Goal: Task Accomplishment & Management: Complete application form

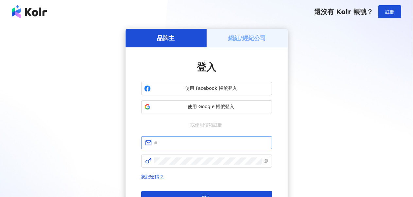
click at [203, 147] on span at bounding box center [206, 142] width 131 height 13
click at [205, 143] on input "text" at bounding box center [211, 142] width 114 height 7
type input "**********"
click at [192, 155] on span at bounding box center [206, 161] width 131 height 13
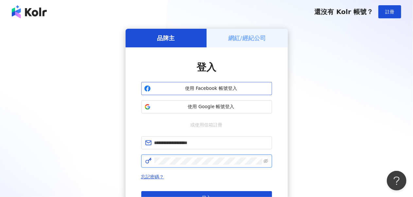
click button "登入" at bounding box center [206, 197] width 131 height 13
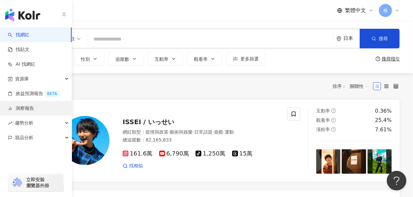
click at [28, 106] on link "洞察報告" at bounding box center [21, 108] width 26 height 7
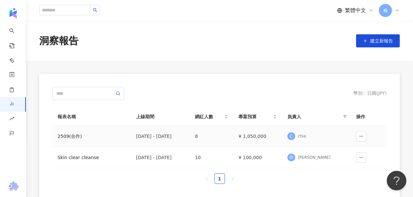
click at [63, 137] on div "2509(合作)" at bounding box center [91, 136] width 68 height 7
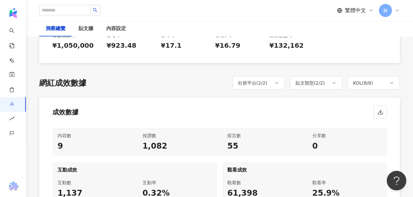
scroll to position [359, 0]
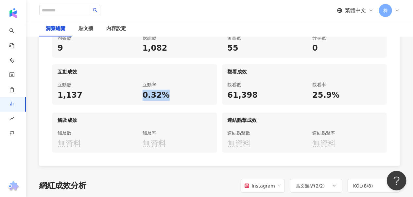
drag, startPoint x: 141, startPoint y: 108, endPoint x: 163, endPoint y: 108, distance: 21.9
click at [163, 105] on div "互動率 0.32%" at bounding box center [177, 91] width 80 height 28
click at [189, 101] on div "0.32%" at bounding box center [176, 95] width 69 height 11
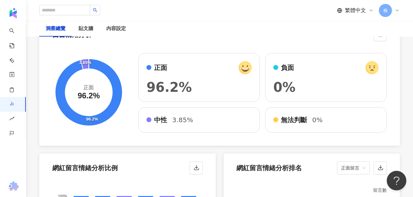
scroll to position [1045, 0]
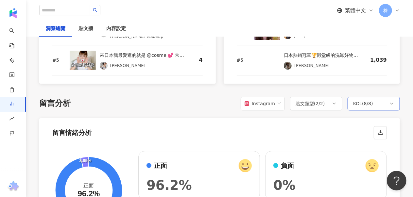
click at [373, 110] on div "KOL ( 8 / 8 )" at bounding box center [373, 104] width 52 height 14
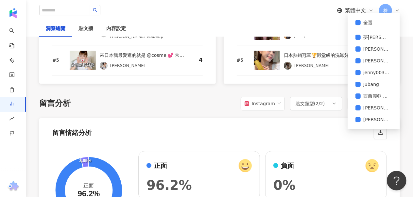
click at [196, 104] on div "總覽 最新更新完成時間 ： 2025/10/06 12:20:08 活動成效 貼文上線期間 ： 2025/9/16 - 2025/10/31 專案預算 ¥1,…" at bounding box center [219, 133] width 360 height 2210
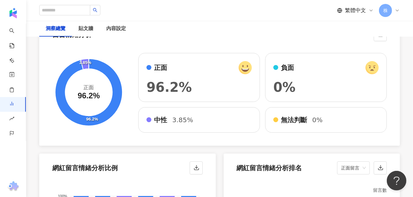
scroll to position [1176, 0]
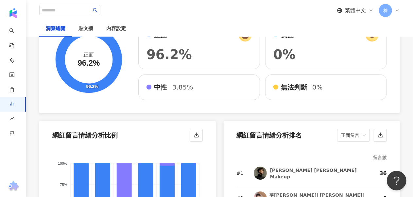
drag, startPoint x: 182, startPoint y: 98, endPoint x: 197, endPoint y: 101, distance: 15.3
click at [182, 92] on span "3.85%" at bounding box center [182, 87] width 21 height 9
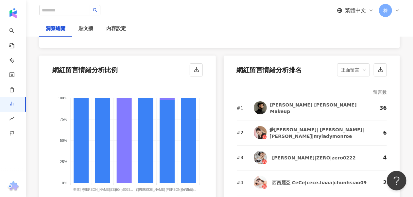
scroll to position [1307, 0]
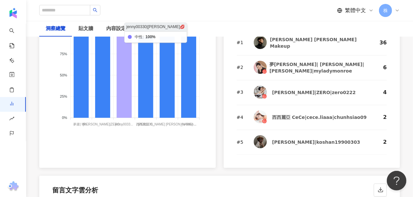
click at [128, 99] on icon at bounding box center [124, 75] width 15 height 85
click at [123, 93] on icon at bounding box center [124, 75] width 15 height 85
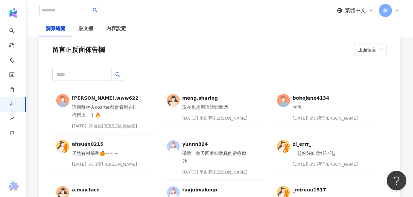
scroll to position [1764, 0]
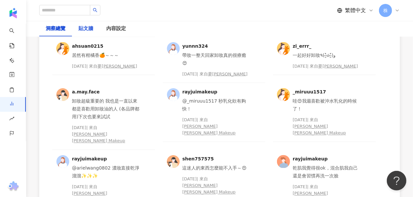
click at [91, 27] on div "貼文牆" at bounding box center [85, 29] width 15 height 8
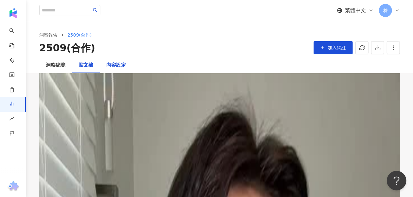
click at [116, 65] on div "內容設定" at bounding box center [116, 65] width 20 height 8
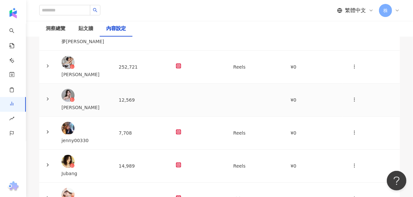
scroll to position [54, 0]
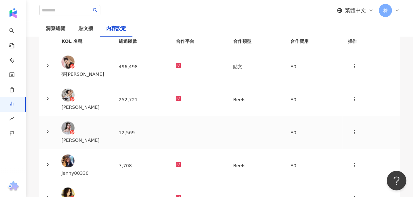
click at [187, 144] on td at bounding box center [199, 132] width 57 height 33
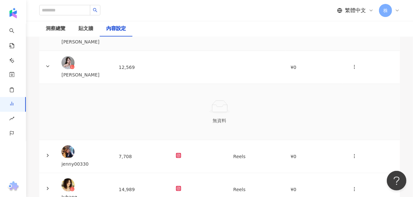
click at [209, 51] on td at bounding box center [199, 34] width 57 height 33
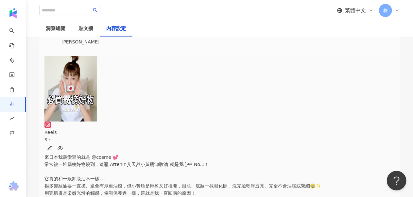
click at [212, 38] on div at bounding box center [199, 34] width 47 height 7
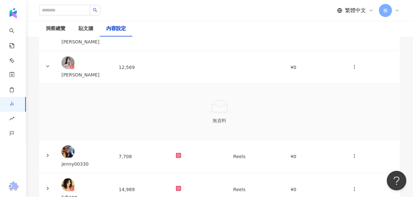
scroll to position [54, 0]
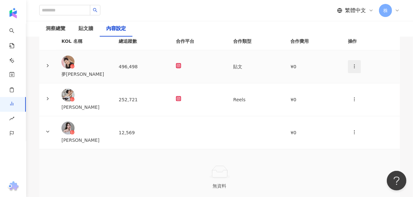
click at [352, 70] on span "button" at bounding box center [354, 66] width 5 height 7
drag, startPoint x: 321, startPoint y: 64, endPoint x: 307, endPoint y: 84, distance: 23.5
click at [292, 83] on td "¥0" at bounding box center [313, 66] width 57 height 33
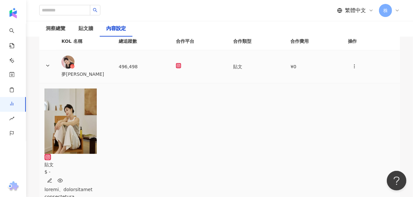
click at [288, 83] on td "¥0" at bounding box center [313, 66] width 57 height 33
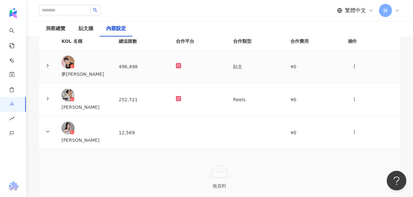
click at [56, 83] on td at bounding box center [47, 66] width 17 height 33
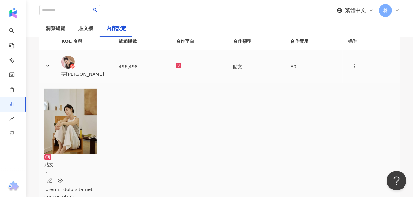
click at [50, 68] on icon at bounding box center [47, 65] width 5 height 5
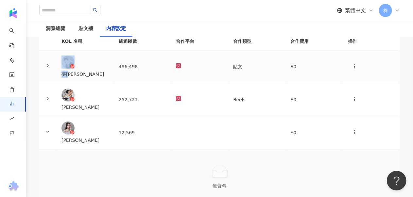
click at [50, 68] on icon at bounding box center [47, 65] width 5 height 5
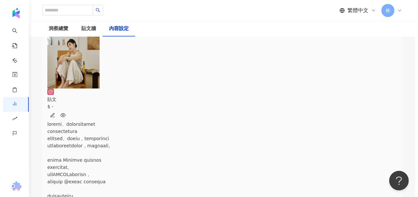
scroll to position [21, 0]
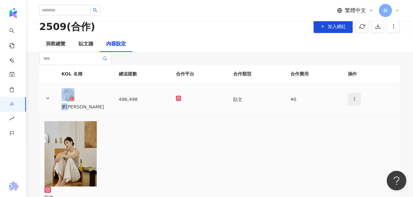
click at [352, 102] on icon "button" at bounding box center [354, 98] width 5 height 5
click at [352, 145] on div "新增內容" at bounding box center [355, 143] width 23 height 7
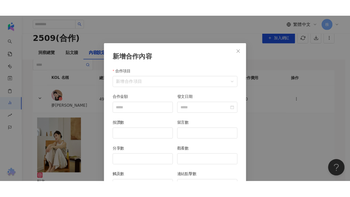
scroll to position [33, 0]
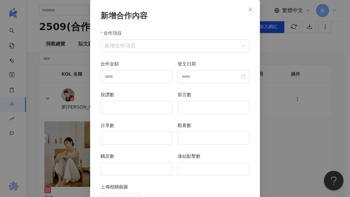
click at [60, 112] on div "新增合作內容 合作項目 新增合作項目 合作項目 合作金額 發文日期 按讚數 留言數 分享數 觀看數 觸及數 連結點擊數 上傳相關截圖 選擇檔案 取消 送出" at bounding box center [175, 98] width 350 height 197
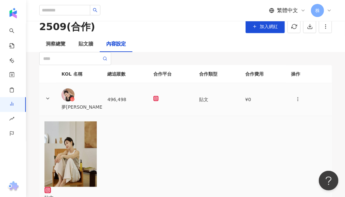
click at [157, 99] on icon at bounding box center [156, 98] width 3 height 3
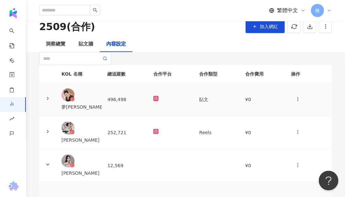
click at [74, 101] on img at bounding box center [67, 94] width 13 height 13
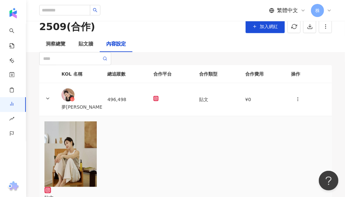
click at [87, 182] on img at bounding box center [70, 153] width 52 height 65
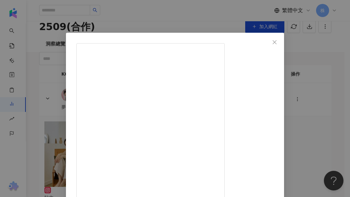
click at [186, 9] on div "夢露 2025/9/18 430 6 查看原始貼文" at bounding box center [175, 98] width 350 height 197
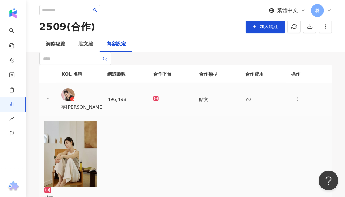
click at [56, 116] on td at bounding box center [47, 99] width 17 height 33
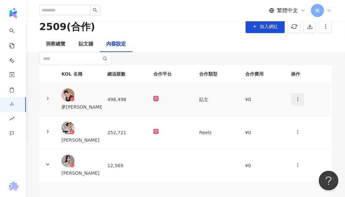
click at [295, 102] on icon "button" at bounding box center [297, 98] width 5 height 5
click at [288, 143] on icon at bounding box center [289, 142] width 5 height 5
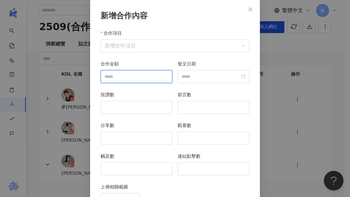
click at [131, 76] on input "合作金額" at bounding box center [136, 76] width 71 height 12
type input "*"
type input "******"
click at [149, 91] on div "按讚數" at bounding box center [137, 96] width 72 height 10
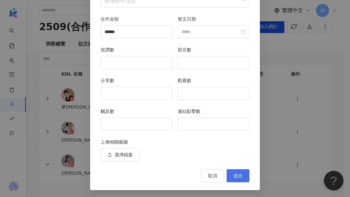
click at [239, 173] on span "送出" at bounding box center [238, 175] width 9 height 5
click at [236, 175] on span "送出" at bounding box center [238, 175] width 9 height 5
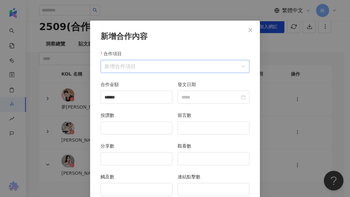
click at [142, 61] on input "合作項目" at bounding box center [175, 66] width 141 height 12
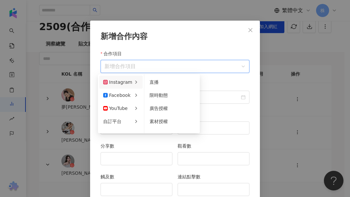
click at [121, 83] on div "Instagram" at bounding box center [117, 81] width 29 height 7
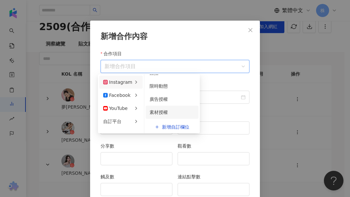
click at [161, 113] on span "素材授權" at bounding box center [159, 111] width 18 height 5
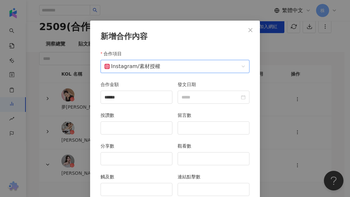
scroll to position [77, 0]
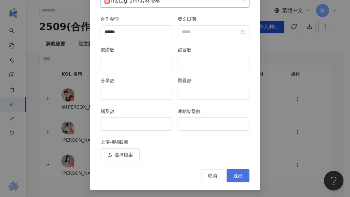
click at [236, 173] on span "送出" at bounding box center [238, 175] width 9 height 5
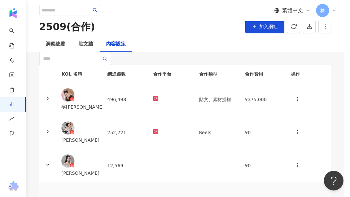
scroll to position [45, 0]
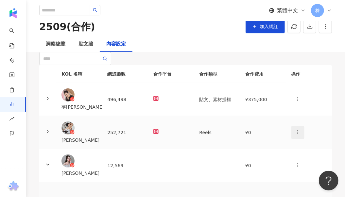
click at [295, 135] on icon "button" at bounding box center [297, 131] width 5 height 5
click at [290, 166] on icon at bounding box center [289, 166] width 5 height 5
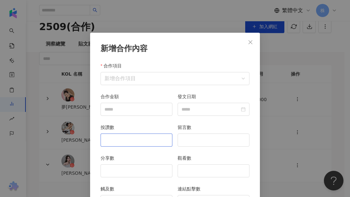
scroll to position [33, 0]
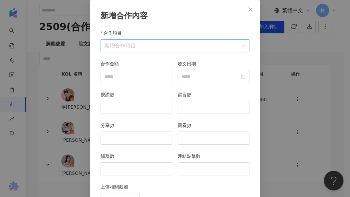
click at [129, 42] on input "合作項目" at bounding box center [175, 46] width 141 height 12
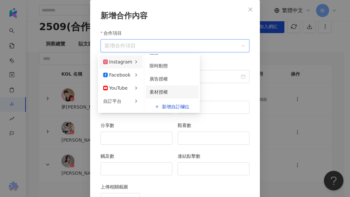
scroll to position [0, 0]
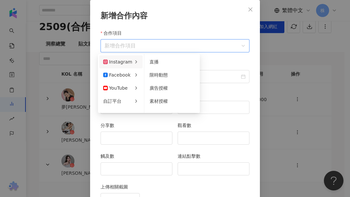
click at [227, 54] on div "合作項目 新增合作項目" at bounding box center [175, 44] width 154 height 31
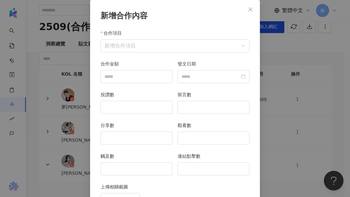
drag, startPoint x: 134, startPoint y: 42, endPoint x: 137, endPoint y: 54, distance: 12.0
click at [135, 41] on input "合作項目" at bounding box center [175, 46] width 141 height 12
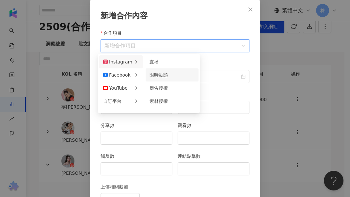
click at [157, 73] on span "限時動態" at bounding box center [159, 74] width 18 height 5
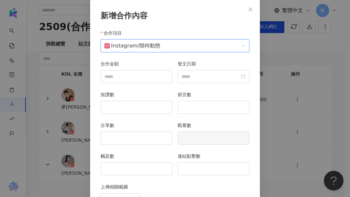
click at [177, 43] on span "Instagram / 限時動態" at bounding box center [175, 46] width 141 height 12
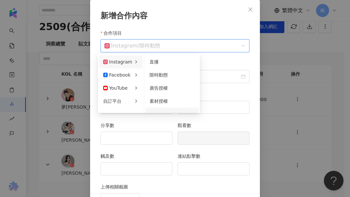
scroll to position [9, 0]
click at [172, 104] on span "新增自訂欄位" at bounding box center [175, 107] width 27 height 10
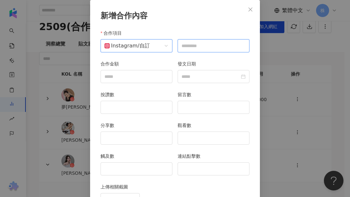
click at [198, 44] on input "text" at bounding box center [214, 45] width 72 height 13
type input "*****"
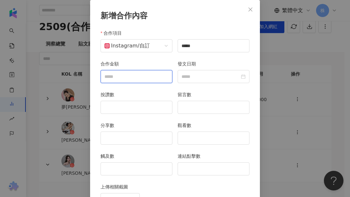
click at [152, 77] on input "合作金額" at bounding box center [136, 76] width 71 height 12
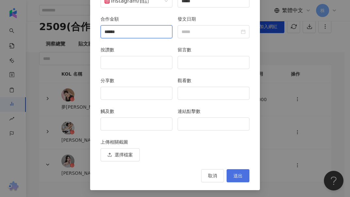
type input "******"
click at [235, 177] on span "送出" at bounding box center [238, 175] width 9 height 5
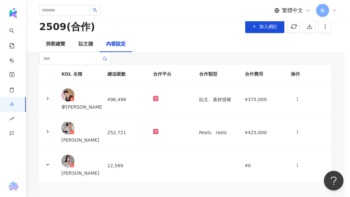
scroll to position [45, 0]
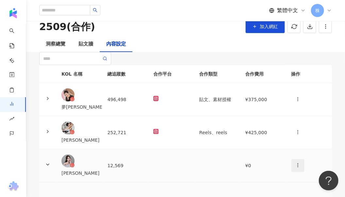
click at [295, 168] on icon "button" at bounding box center [297, 164] width 5 height 5
click at [288, 146] on icon at bounding box center [289, 145] width 5 height 5
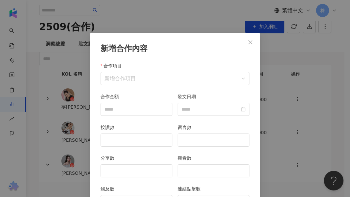
scroll to position [33, 0]
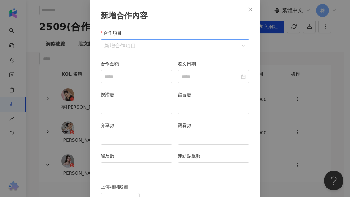
click at [130, 46] on input "合作項目" at bounding box center [175, 46] width 141 height 12
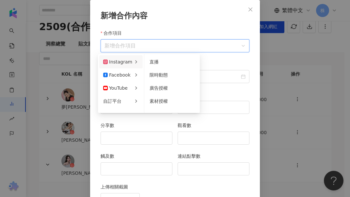
click at [113, 58] on div "Instagram" at bounding box center [117, 61] width 29 height 7
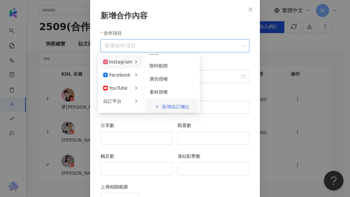
click at [164, 102] on span "新增自訂欄位" at bounding box center [175, 107] width 27 height 10
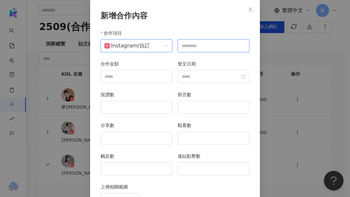
click at [207, 45] on input "text" at bounding box center [214, 45] width 72 height 13
type input "*****"
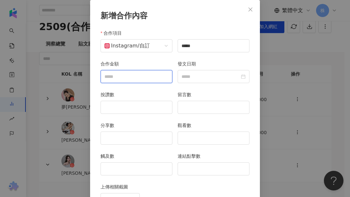
click at [135, 76] on input "合作金額" at bounding box center [136, 76] width 71 height 12
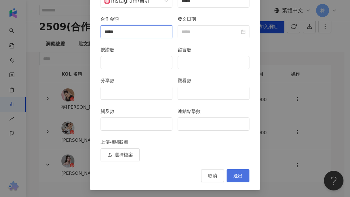
type input "*****"
click at [234, 171] on button "送出" at bounding box center [238, 175] width 23 height 13
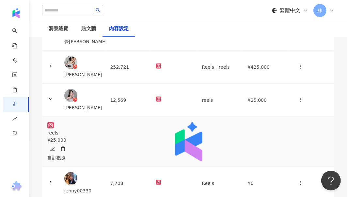
scroll to position [152, 0]
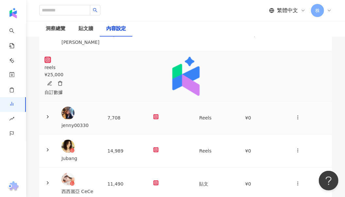
drag, startPoint x: 289, startPoint y: 129, endPoint x: 240, endPoint y: 121, distance: 50.4
click at [295, 120] on icon "button" at bounding box center [297, 117] width 5 height 5
click at [287, 145] on li "新增內容" at bounding box center [299, 147] width 31 height 13
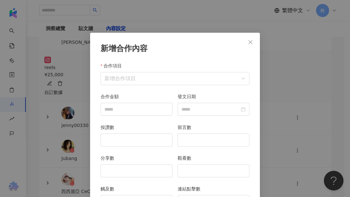
scroll to position [33, 0]
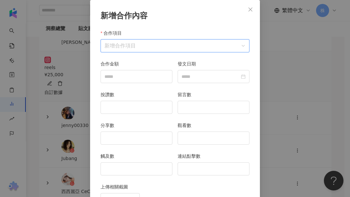
click at [129, 44] on input "合作項目" at bounding box center [175, 46] width 141 height 12
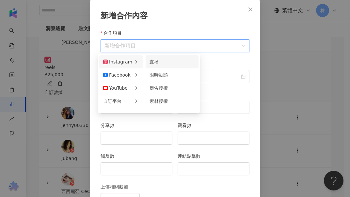
drag, startPoint x: 115, startPoint y: 61, endPoint x: 171, endPoint y: 66, distance: 55.5
click at [116, 61] on div "Instagram" at bounding box center [117, 61] width 29 height 7
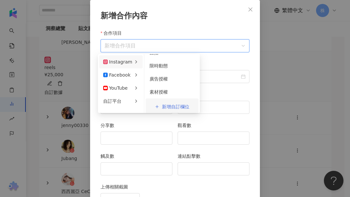
click at [167, 102] on span "新增自訂欄位" at bounding box center [175, 107] width 27 height 10
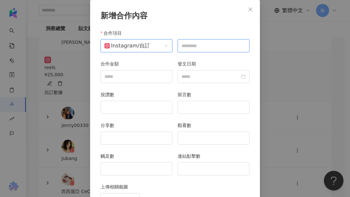
click at [193, 45] on input "text" at bounding box center [214, 45] width 72 height 13
type input "*****"
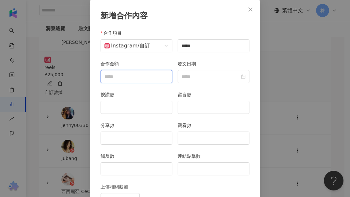
click at [114, 76] on input "合作金額" at bounding box center [136, 76] width 71 height 12
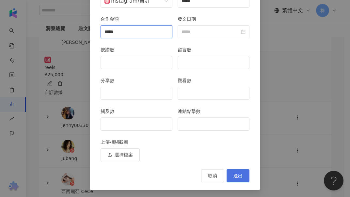
type input "*****"
click at [234, 175] on span "送出" at bounding box center [238, 175] width 9 height 5
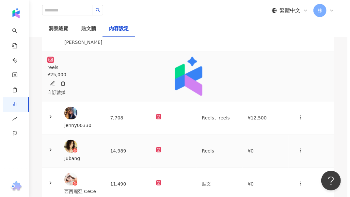
scroll to position [217, 0]
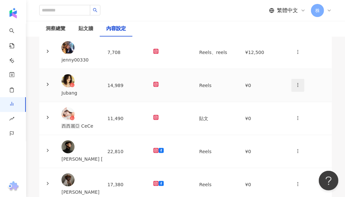
click at [295, 88] on icon "button" at bounding box center [297, 84] width 5 height 5
click at [290, 106] on icon at bounding box center [289, 104] width 5 height 5
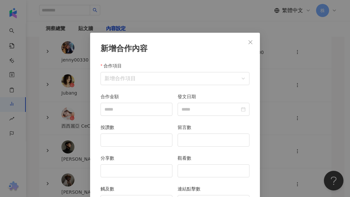
scroll to position [33, 0]
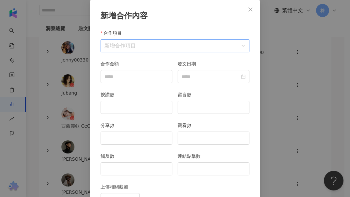
click at [132, 45] on input "合作項目" at bounding box center [175, 46] width 141 height 12
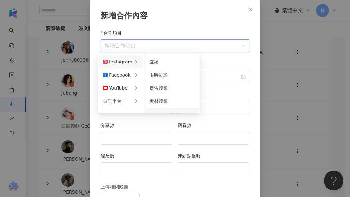
scroll to position [9, 0]
click at [169, 103] on span "新增自訂欄位" at bounding box center [175, 107] width 27 height 10
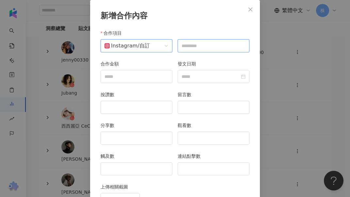
click at [195, 49] on input "text" at bounding box center [214, 45] width 72 height 13
type input "*****"
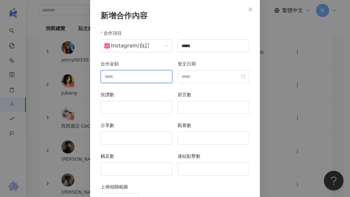
click at [145, 75] on input "合作金額" at bounding box center [136, 76] width 71 height 12
type input "*"
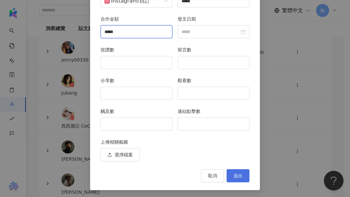
type input "*****"
click at [234, 175] on span "送出" at bounding box center [238, 175] width 9 height 5
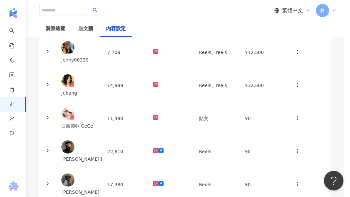
scroll to position [0, 0]
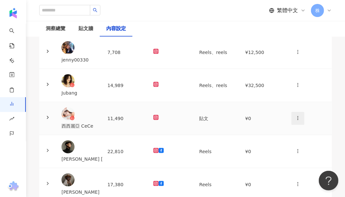
click at [295, 115] on icon "button" at bounding box center [297, 117] width 5 height 5
click at [290, 128] on icon at bounding box center [289, 128] width 5 height 5
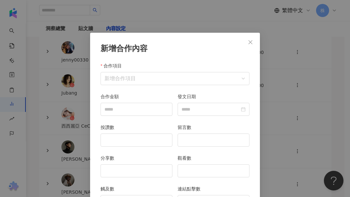
scroll to position [33, 0]
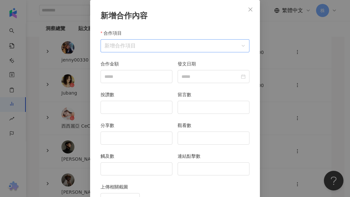
click at [159, 43] on input "合作項目" at bounding box center [175, 46] width 141 height 12
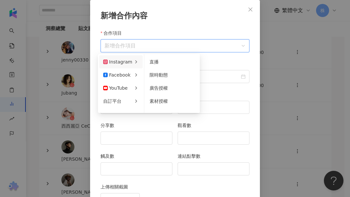
click at [125, 62] on div "Instagram" at bounding box center [117, 61] width 29 height 7
click at [158, 100] on span "素材授權" at bounding box center [159, 100] width 18 height 5
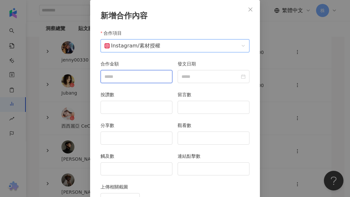
click at [109, 71] on input "合作金額" at bounding box center [136, 76] width 71 height 12
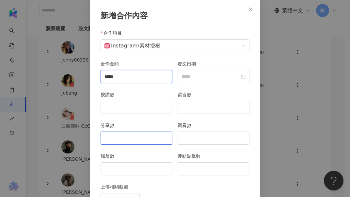
scroll to position [77, 0]
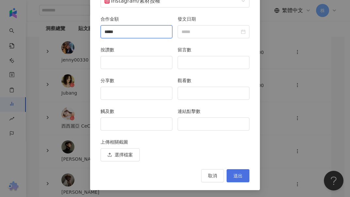
type input "*****"
click at [236, 173] on span "送出" at bounding box center [238, 175] width 9 height 5
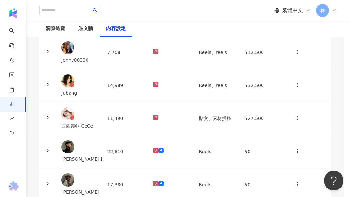
click at [238, 174] on div "新增合作內容 合作項目 新增合作項目 合作項目 合作金額 發文日期 按讚數 留言數 分享數 觀看數 觸及數 連結點擊數 上傳相關截圖 選擇檔案 取消 送出" at bounding box center [175, 98] width 350 height 197
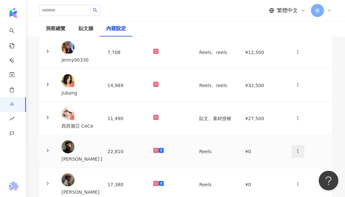
click at [295, 148] on icon "button" at bounding box center [297, 150] width 5 height 5
click at [290, 149] on li "新增內容" at bounding box center [299, 153] width 31 height 13
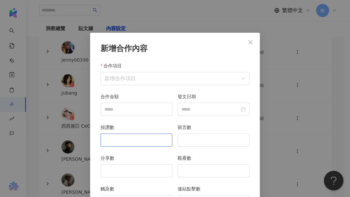
scroll to position [33, 0]
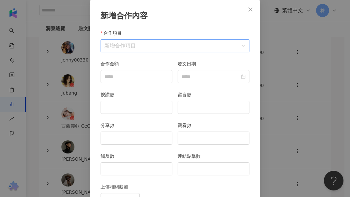
click at [136, 46] on input "合作項目" at bounding box center [175, 46] width 141 height 12
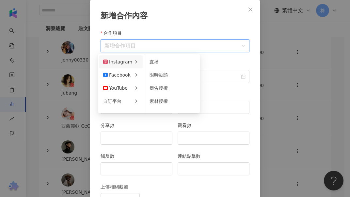
drag, startPoint x: 118, startPoint y: 63, endPoint x: 127, endPoint y: 64, distance: 9.2
click at [118, 63] on div "Instagram" at bounding box center [117, 61] width 29 height 7
click at [166, 104] on span "新增自訂欄位" at bounding box center [175, 107] width 27 height 10
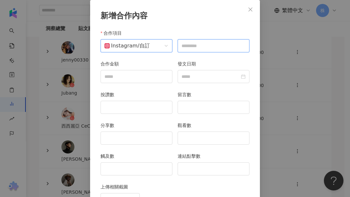
click at [188, 44] on input "text" at bounding box center [214, 45] width 72 height 13
type input "*****"
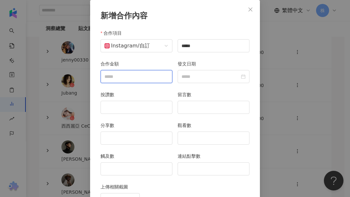
click at [113, 72] on input "合作金額" at bounding box center [136, 76] width 71 height 12
click at [106, 77] on input "合作金額" at bounding box center [136, 76] width 71 height 12
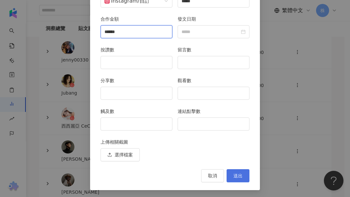
type input "******"
click at [241, 175] on button "送出" at bounding box center [238, 175] width 23 height 13
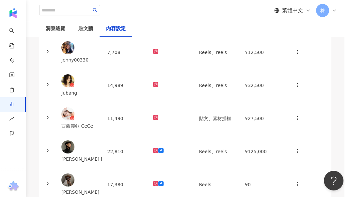
scroll to position [45, 0]
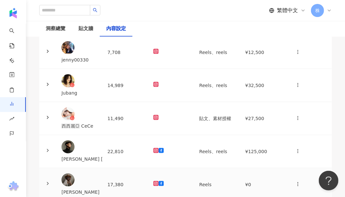
drag, startPoint x: 289, startPoint y: 162, endPoint x: 272, endPoint y: 162, distance: 17.0
click at [295, 181] on icon "button" at bounding box center [297, 183] width 5 height 5
click at [290, 132] on icon at bounding box center [289, 131] width 5 height 5
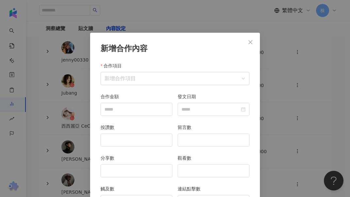
scroll to position [33, 0]
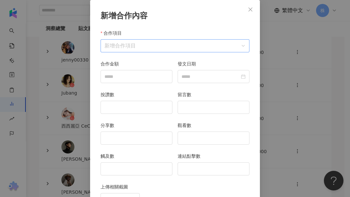
click at [130, 42] on input "合作項目" at bounding box center [175, 46] width 141 height 12
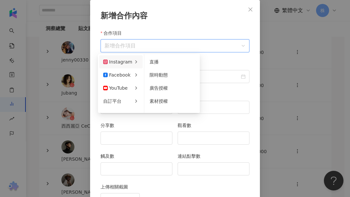
click at [126, 59] on div "Instagram" at bounding box center [117, 61] width 29 height 7
click at [163, 103] on span "新增自訂欄位" at bounding box center [175, 107] width 27 height 10
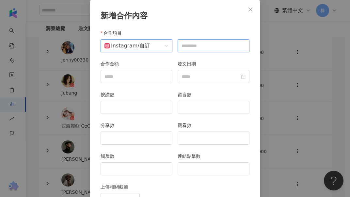
click at [186, 43] on input "text" at bounding box center [214, 45] width 72 height 13
type input "*****"
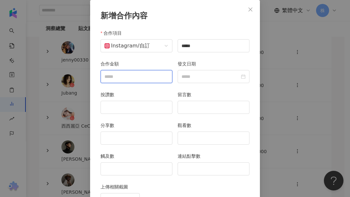
click at [123, 74] on input "合作金額" at bounding box center [136, 76] width 71 height 12
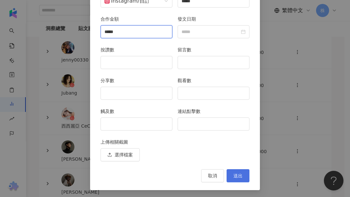
type input "*****"
click at [240, 176] on span "送出" at bounding box center [238, 175] width 9 height 5
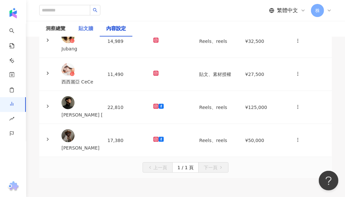
scroll to position [313, 0]
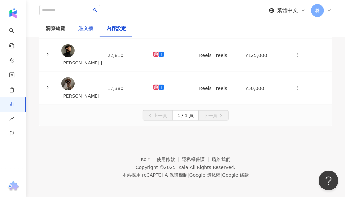
drag, startPoint x: 89, startPoint y: 24, endPoint x: 89, endPoint y: 29, distance: 5.6
click at [89, 24] on div "貼文牆" at bounding box center [86, 29] width 28 height 16
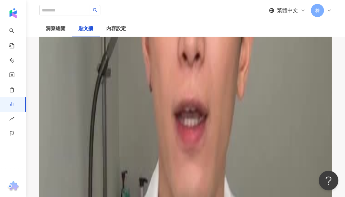
scroll to position [503, 0]
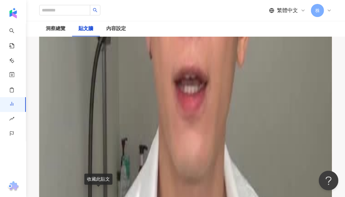
scroll to position [372, 0]
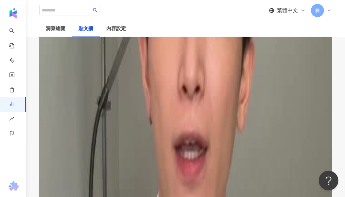
click at [130, 155] on div "張睿 Ray Makeup 2025/10/7 曾苡晴 Kimmy 2025/10/7 李柔 2025/9/27 來日本我最愛逛的就是 @cosme 💕 常常…" at bounding box center [151, 175] width 61 height 774
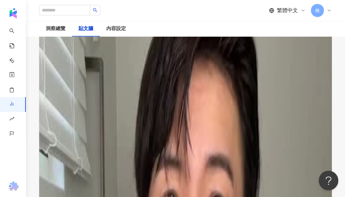
scroll to position [111, 0]
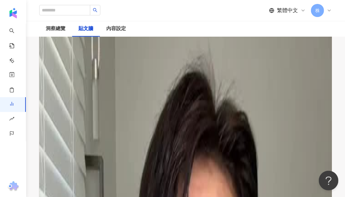
drag, startPoint x: 100, startPoint y: 139, endPoint x: 103, endPoint y: 141, distance: 3.7
click at [100, 118] on div "[DATE]" at bounding box center [82, 115] width 61 height 5
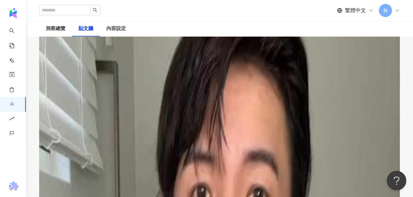
scroll to position [0, 0]
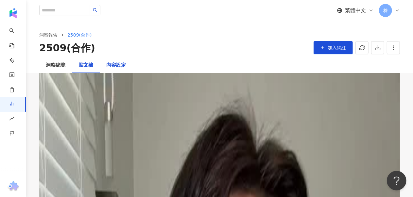
click at [109, 66] on div "內容設定" at bounding box center [116, 65] width 20 height 8
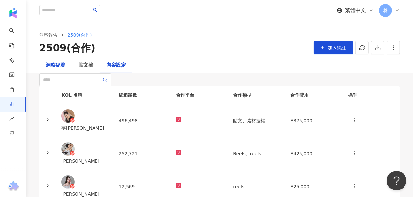
click at [59, 66] on div "洞察總覽" at bounding box center [56, 65] width 20 height 8
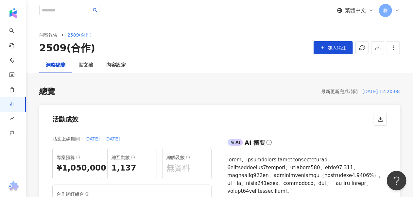
scroll to position [65, 0]
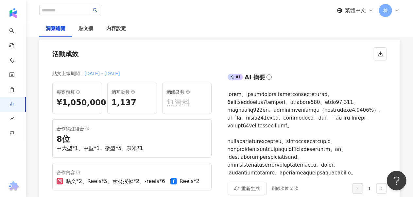
click at [73, 105] on div "¥1,050,000" at bounding box center [77, 102] width 41 height 11
click at [77, 91] on icon at bounding box center [78, 92] width 4 height 4
click at [180, 60] on div "活動成效" at bounding box center [219, 52] width 360 height 25
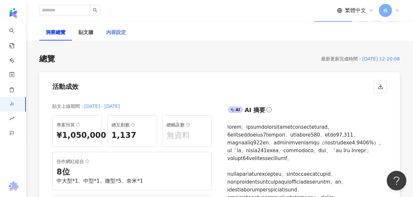
scroll to position [0, 0]
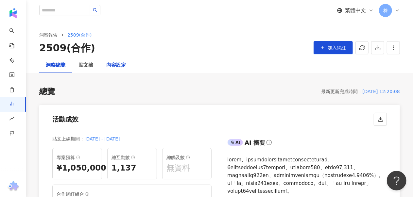
click at [121, 66] on div "內容設定" at bounding box center [116, 65] width 20 height 8
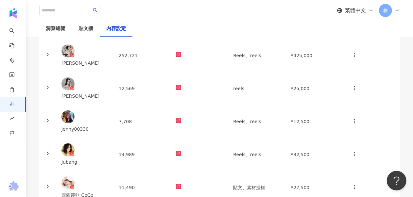
scroll to position [163, 0]
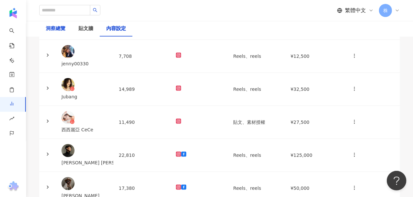
click at [59, 30] on div "洞察總覽" at bounding box center [56, 29] width 20 height 8
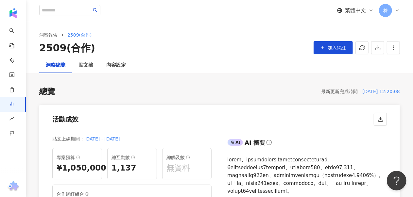
click at [230, 49] on div "2509(合作) 加入網紅" at bounding box center [219, 48] width 360 height 14
click at [43, 36] on link "洞察報告" at bounding box center [48, 34] width 21 height 7
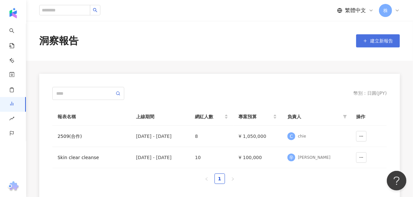
click at [378, 41] on span "建立新報告" at bounding box center [381, 40] width 23 height 5
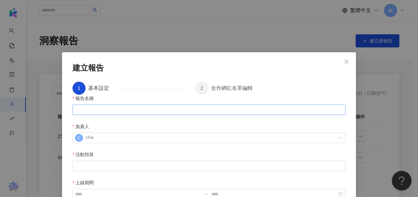
scroll to position [27, 0]
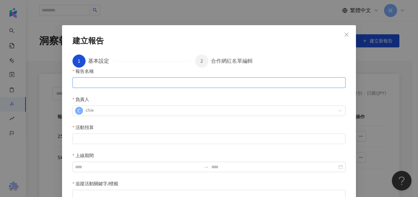
drag, startPoint x: 85, startPoint y: 92, endPoint x: 87, endPoint y: 87, distance: 6.2
click at [85, 88] on input "報告名稱" at bounding box center [209, 82] width 273 height 10
type input "********"
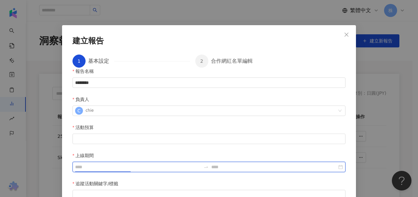
click at [201, 163] on input "上線期間" at bounding box center [138, 166] width 126 height 7
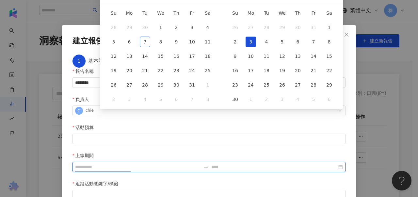
type input "**********"
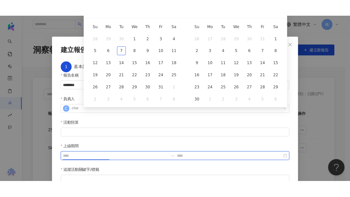
scroll to position [0, 0]
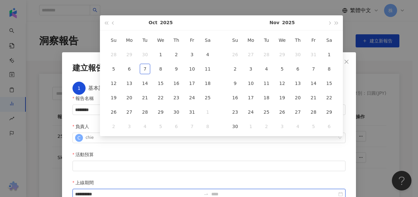
type input "**********"
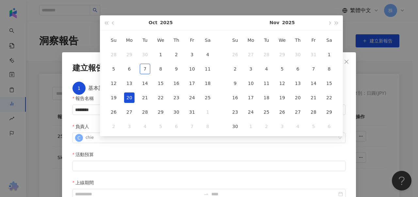
click at [129, 100] on div "20" at bounding box center [129, 97] width 10 height 10
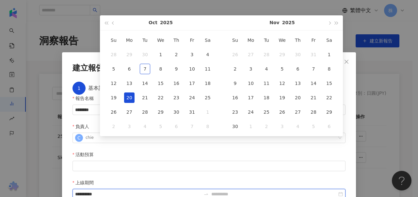
type input "**********"
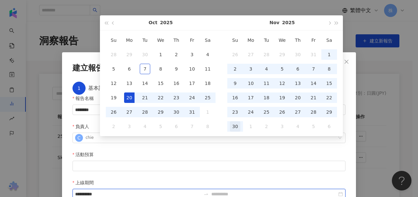
type input "**********"
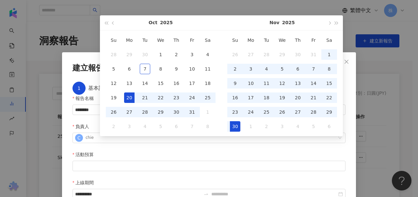
click at [235, 127] on div "30" at bounding box center [235, 126] width 10 height 10
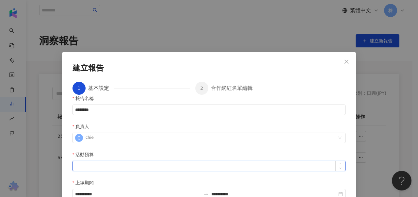
click at [132, 161] on input "活動預算" at bounding box center [209, 166] width 272 height 10
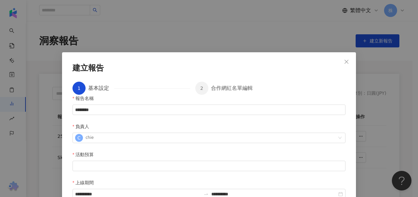
type input "*"
type input "*******"
type input "*"
type input "***"
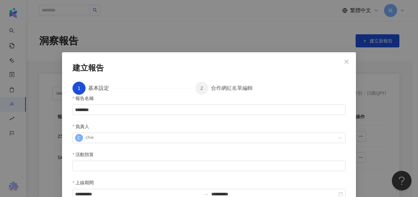
type input "***"
type input "*"
type input "*****"
type input "****"
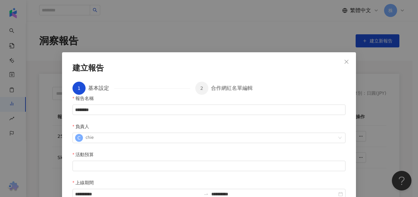
type input "**"
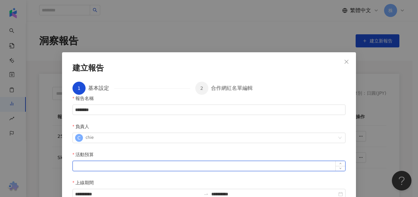
click at [152, 161] on input "活動預算" at bounding box center [209, 166] width 272 height 10
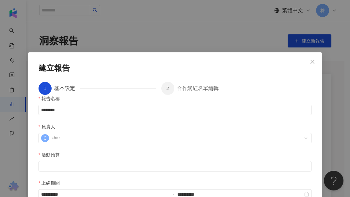
click at [138, 127] on div "**********" at bounding box center [175, 167] width 273 height 144
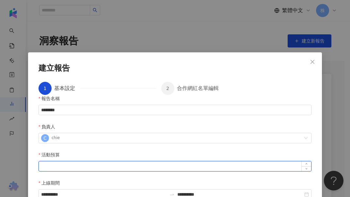
click at [89, 161] on input "活動預算" at bounding box center [175, 166] width 272 height 10
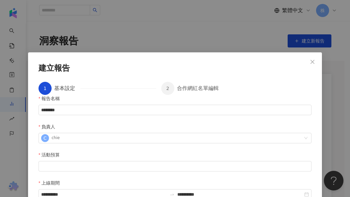
click at [93, 112] on div "********" at bounding box center [175, 110] width 273 height 10
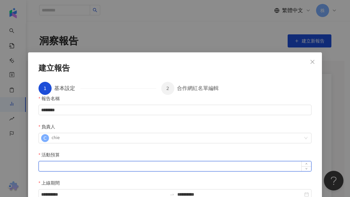
click at [74, 161] on input "活動預算" at bounding box center [175, 166] width 272 height 10
type input "*"
type input "*******"
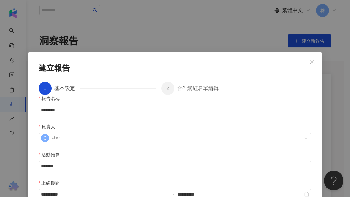
click at [262, 95] on div "**********" at bounding box center [175, 167] width 273 height 144
click at [127, 88] on div "1 基本設定" at bounding box center [98, 88] width 118 height 13
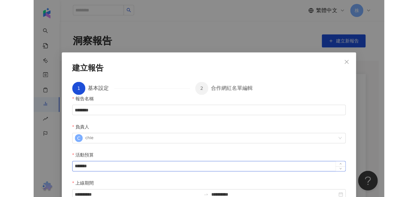
scroll to position [35, 0]
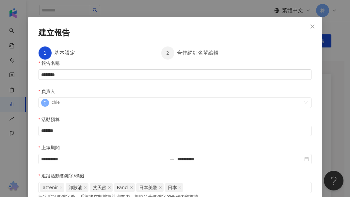
click at [225, 122] on div "**********" at bounding box center [175, 131] width 273 height 144
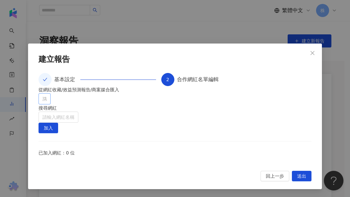
click at [42, 96] on div at bounding box center [41, 98] width 3 height 5
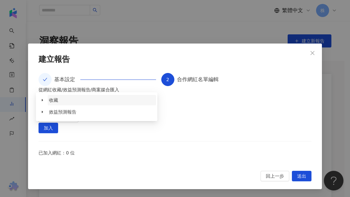
click at [78, 99] on span "收藏" at bounding box center [102, 100] width 108 height 10
click at [46, 98] on span at bounding box center [42, 100] width 10 height 10
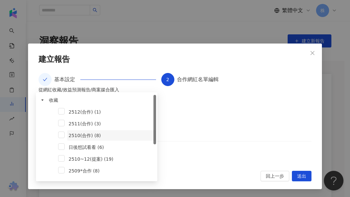
click at [76, 136] on span "2510(合作) (8)" at bounding box center [85, 135] width 32 height 5
click at [293, 163] on div at bounding box center [175, 163] width 273 height 0
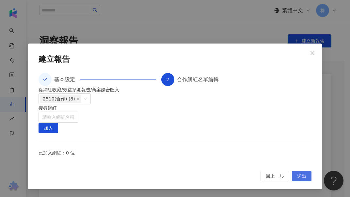
click at [297, 181] on span "送出" at bounding box center [301, 176] width 9 height 10
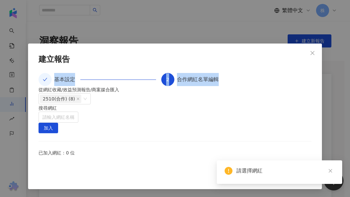
drag, startPoint x: 173, startPoint y: 32, endPoint x: 163, endPoint y: 29, distance: 11.0
click at [163, 43] on div "**********" at bounding box center [175, 115] width 294 height 145
click at [180, 54] on div "建立報告" at bounding box center [175, 59] width 273 height 11
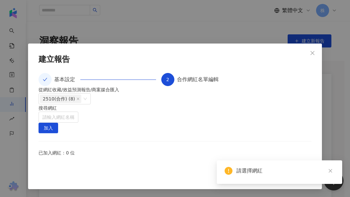
drag, startPoint x: 183, startPoint y: 31, endPoint x: 94, endPoint y: 22, distance: 89.0
click at [94, 43] on div "**********" at bounding box center [175, 115] width 294 height 145
click at [229, 68] on div "**********" at bounding box center [175, 115] width 273 height 95
drag, startPoint x: 224, startPoint y: 30, endPoint x: 171, endPoint y: 25, distance: 53.8
click at [171, 43] on div "**********" at bounding box center [175, 115] width 294 height 145
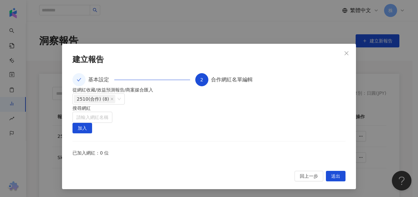
click at [162, 163] on div at bounding box center [209, 163] width 273 height 0
click at [207, 105] on div "搜尋網紅 請輸入網紅名稱" at bounding box center [209, 114] width 273 height 18
click at [108, 112] on input "search" at bounding box center [92, 117] width 32 height 10
click at [92, 123] on button "加入" at bounding box center [83, 128] width 20 height 10
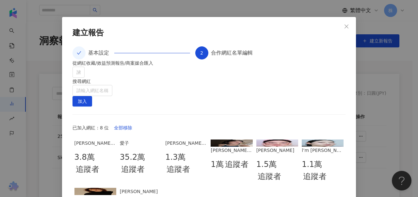
scroll to position [114, 0]
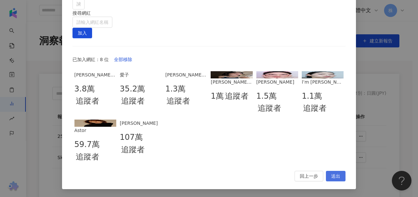
click at [336, 177] on span "送出" at bounding box center [335, 176] width 9 height 10
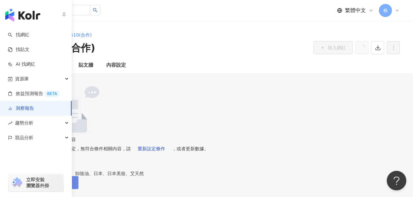
click at [27, 106] on link "洞察報告" at bounding box center [21, 108] width 26 height 7
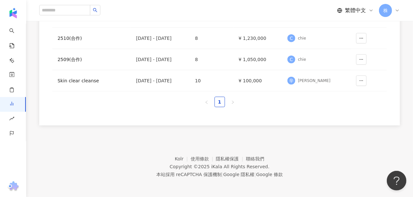
scroll to position [65, 0]
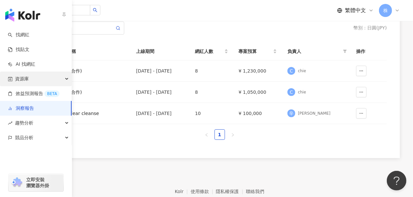
click at [24, 75] on span "資源庫" at bounding box center [22, 79] width 14 height 15
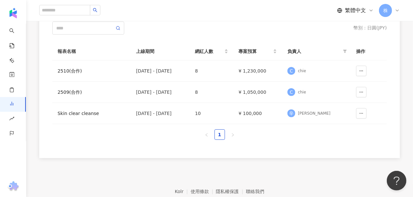
click at [249, 11] on div "繁體中文 株" at bounding box center [219, 10] width 360 height 21
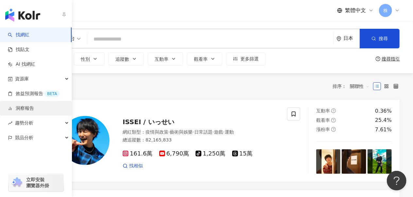
click at [30, 109] on link "洞察報告" at bounding box center [21, 108] width 26 height 7
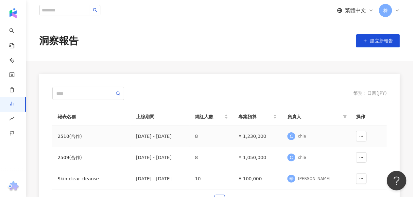
click at [72, 136] on div "2510(合作)" at bounding box center [91, 136] width 68 height 7
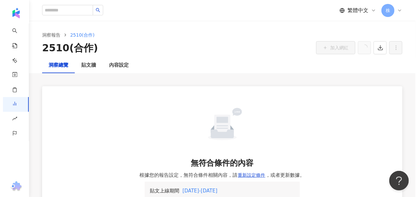
scroll to position [98, 0]
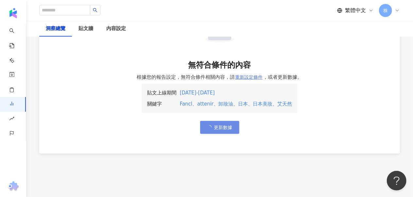
click at [251, 79] on span "重新設定條件" at bounding box center [248, 76] width 27 height 5
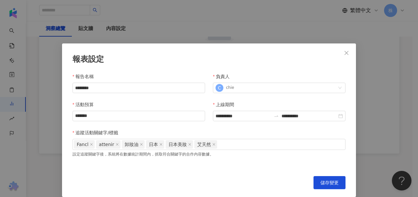
scroll to position [17, 0]
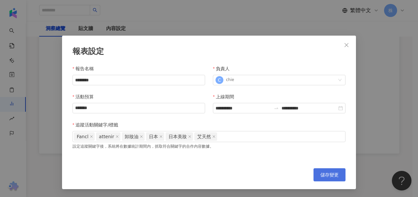
click at [331, 179] on button "儲存變更" at bounding box center [330, 174] width 32 height 13
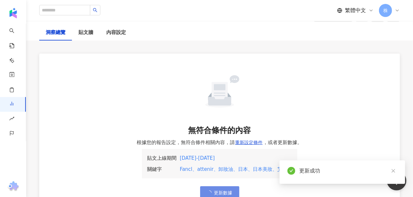
scroll to position [0, 0]
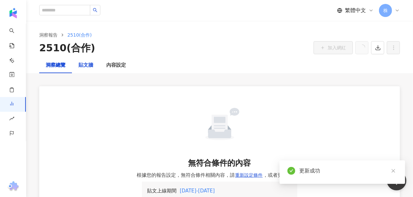
click at [92, 66] on div "貼文牆" at bounding box center [85, 65] width 15 height 8
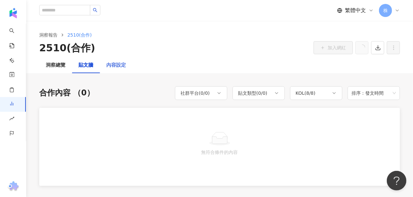
click at [112, 72] on div "內容設定" at bounding box center [116, 65] width 33 height 16
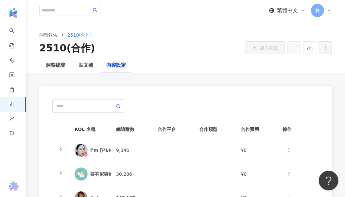
click at [197, 52] on div "2510(合作) 加入網紅" at bounding box center [185, 48] width 292 height 14
click at [58, 66] on div "洞察總覽" at bounding box center [56, 65] width 20 height 8
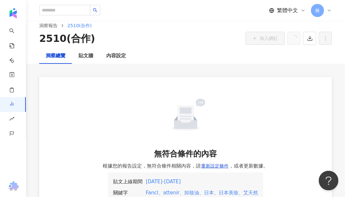
scroll to position [107, 0]
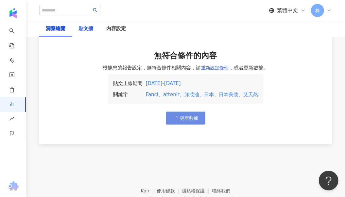
click at [84, 26] on div "貼文牆" at bounding box center [85, 29] width 15 height 8
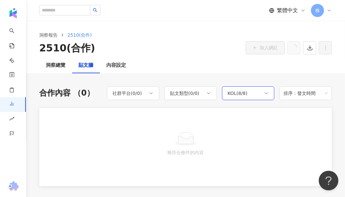
click at [242, 96] on div "KOL ( 8 / 8 )" at bounding box center [237, 93] width 20 height 8
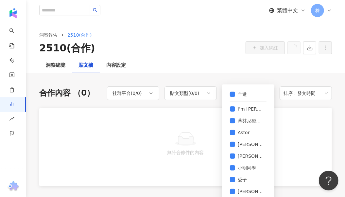
click at [211, 57] on div "洞察總覽 貼文牆 內容設定" at bounding box center [185, 65] width 319 height 16
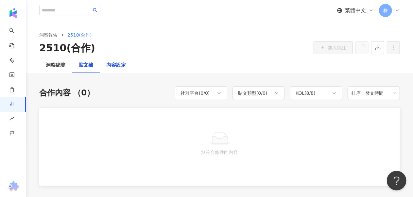
click at [119, 65] on div "內容設定" at bounding box center [116, 65] width 20 height 8
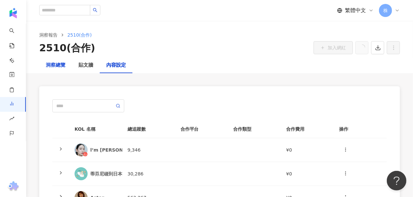
click at [58, 65] on div "洞察總覽" at bounding box center [56, 65] width 20 height 8
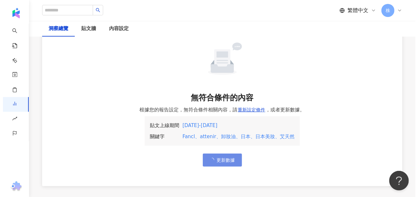
scroll to position [98, 0]
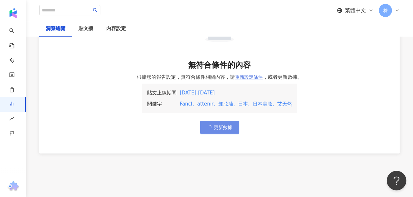
click at [253, 72] on button "重新設定條件" at bounding box center [249, 77] width 28 height 13
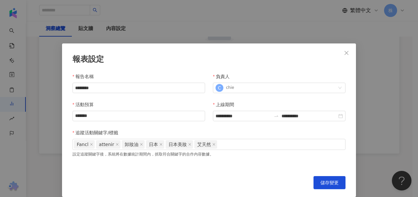
scroll to position [17, 0]
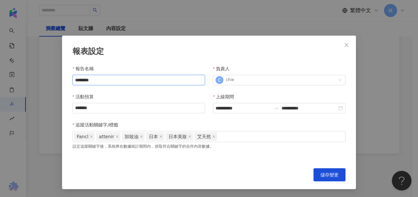
click at [110, 82] on input "********" at bounding box center [139, 80] width 133 height 10
click at [338, 111] on div "**********" at bounding box center [279, 108] width 133 height 10
type input "**********"
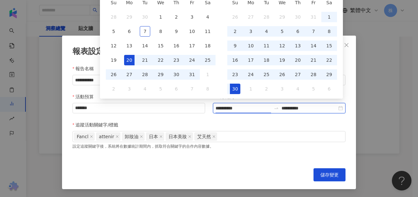
scroll to position [0, 0]
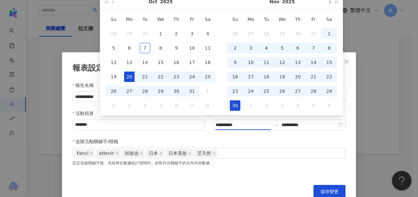
click at [331, 3] on button "button" at bounding box center [329, 1] width 7 height 15
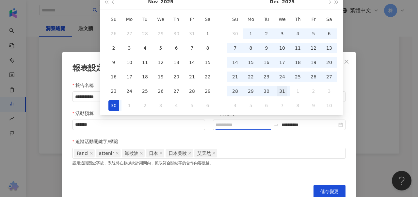
type input "**********"
click at [282, 89] on div "31" at bounding box center [282, 91] width 10 height 10
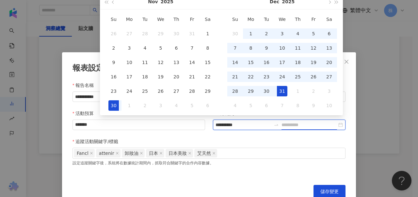
type input "**********"
click at [242, 124] on input "**********" at bounding box center [244, 124] width 56 height 7
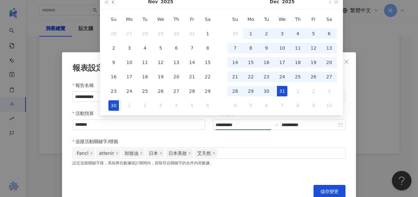
click at [113, 1] on span "button" at bounding box center [113, 1] width 3 height 3
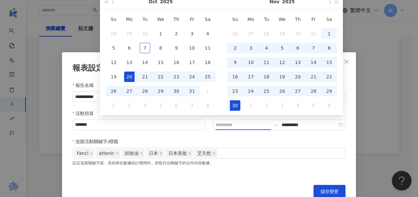
click at [131, 78] on div "20" at bounding box center [129, 77] width 10 height 10
type input "**********"
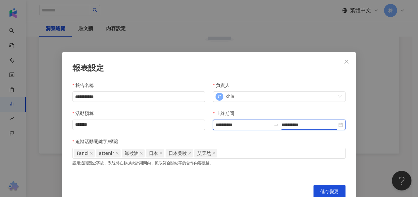
click at [301, 125] on input "**********" at bounding box center [310, 124] width 56 height 7
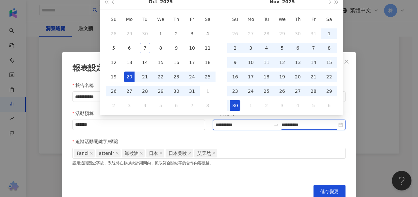
click at [339, 124] on div "**********" at bounding box center [279, 125] width 133 height 10
click at [325, 1] on div "[DATE]" at bounding box center [282, 1] width 87 height 15
click at [328, 2] on span "button" at bounding box center [329, 1] width 3 height 3
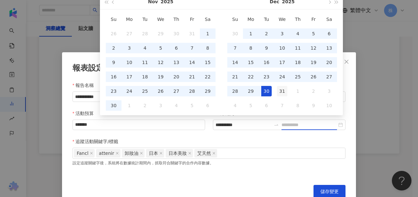
type input "**********"
click at [281, 91] on div "31" at bounding box center [282, 91] width 10 height 10
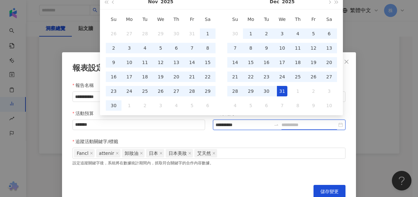
type input "**********"
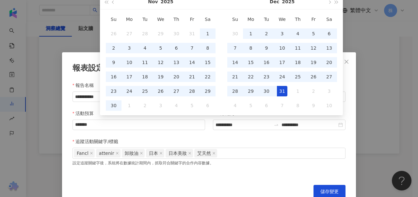
click at [281, 140] on div "追蹤活動關鍵字/標籤" at bounding box center [209, 143] width 273 height 10
type input "**********"
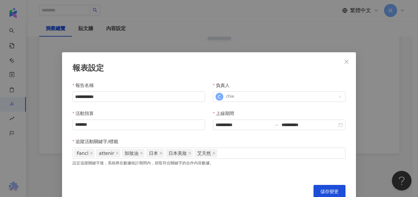
scroll to position [17, 0]
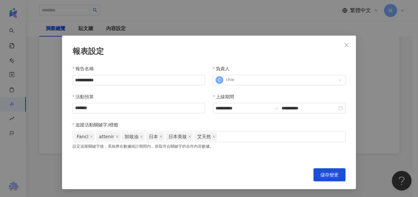
click at [343, 108] on div "**********" at bounding box center [209, 113] width 294 height 154
click at [331, 173] on span "儲存變更" at bounding box center [329, 174] width 18 height 5
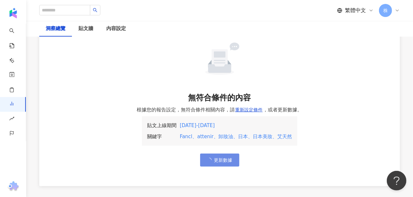
scroll to position [0, 0]
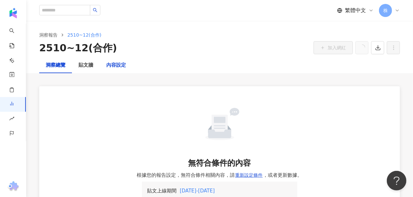
click at [117, 66] on div "內容設定" at bounding box center [116, 65] width 20 height 8
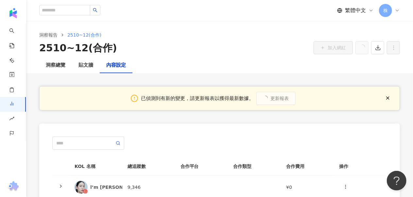
drag, startPoint x: 121, startPoint y: 65, endPoint x: 299, endPoint y: 59, distance: 178.5
click at [210, 51] on div "2510~12(合作) 加入網紅" at bounding box center [219, 48] width 360 height 14
click at [335, 55] on div "洞察報告 2510~12(合作) 2510~12(合作) 加入網紅" at bounding box center [219, 39] width 386 height 37
click at [380, 49] on icon "button" at bounding box center [378, 48] width 6 height 6
click at [360, 65] on div "洞察總覽 貼文牆 內容設定" at bounding box center [219, 65] width 386 height 16
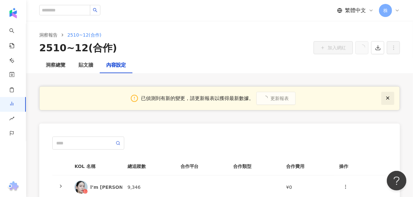
click at [388, 98] on line "button" at bounding box center [387, 98] width 3 height 3
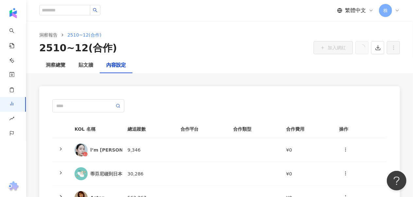
click at [193, 64] on div "洞察總覽 貼文牆 內容設定" at bounding box center [219, 65] width 386 height 16
click at [93, 65] on div "貼文牆" at bounding box center [86, 65] width 28 height 16
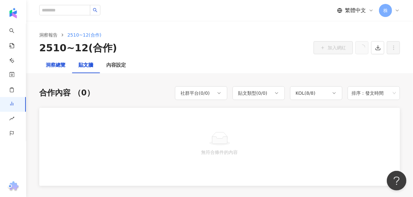
click at [63, 68] on div "洞察總覽" at bounding box center [56, 65] width 20 height 8
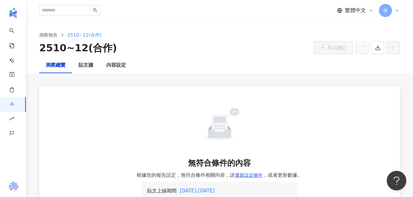
scroll to position [98, 0]
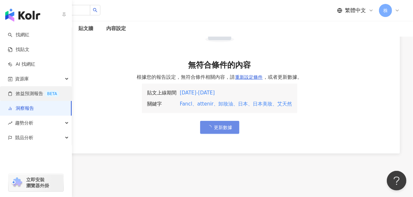
click at [44, 95] on link "效益預測報告 BETA" at bounding box center [34, 93] width 52 height 7
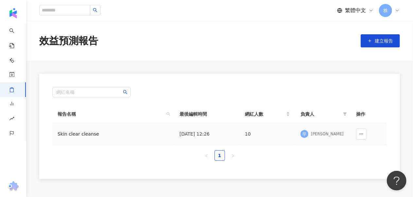
click at [84, 135] on div "Skin clear cleanse" at bounding box center [96, 133] width 78 height 7
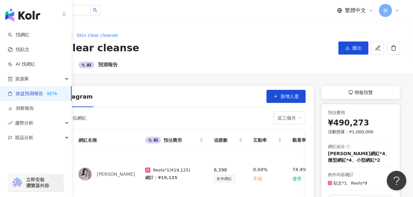
click at [31, 93] on link "效益預測報告 BETA" at bounding box center [34, 93] width 52 height 7
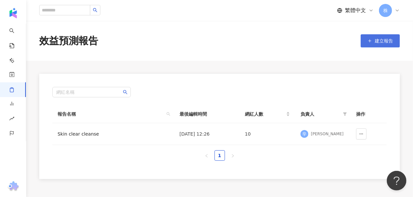
click at [382, 38] on span "建立報告" at bounding box center [383, 40] width 18 height 5
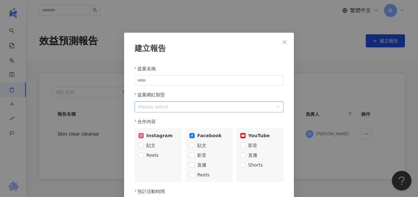
scroll to position [33, 0]
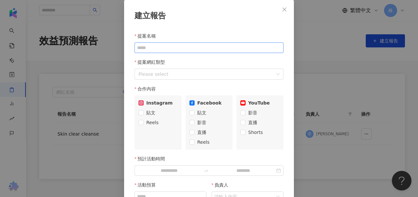
click at [166, 43] on input "提案名稱" at bounding box center [209, 47] width 149 height 10
type input "********"
click at [165, 72] on div at bounding box center [205, 74] width 139 height 8
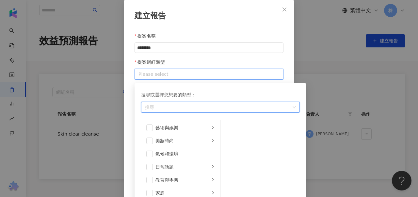
click at [224, 73] on div at bounding box center [205, 74] width 139 height 8
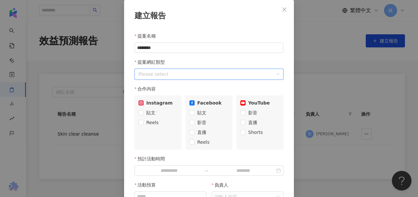
click at [198, 72] on div at bounding box center [205, 74] width 139 height 8
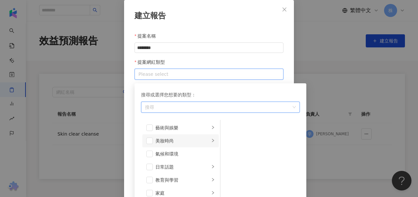
scroll to position [65, 0]
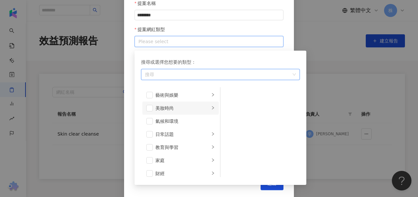
click at [167, 110] on div "美妝時尚" at bounding box center [183, 108] width 54 height 7
click at [146, 107] on span at bounding box center [149, 108] width 7 height 7
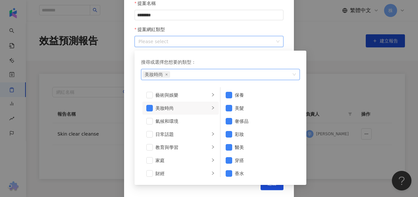
click at [283, 30] on div "建立報告 提案名稱 ******** 提案網紅類型 Please select 搜尋或選擇您想要的類型： 美妝時尚 藝術與娛樂 美妝時尚 氣候和環境 日常話題…" at bounding box center [209, 82] width 170 height 231
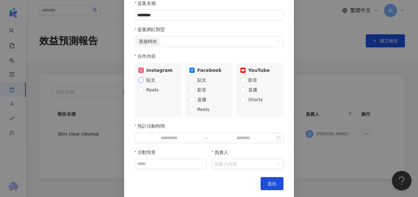
click at [148, 79] on span "貼文" at bounding box center [151, 79] width 14 height 7
click at [146, 92] on span "Reels" at bounding box center [153, 89] width 18 height 7
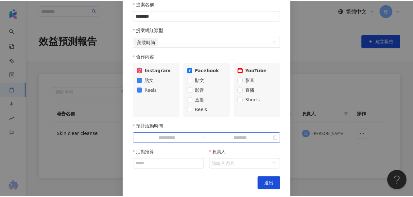
scroll to position [75, 0]
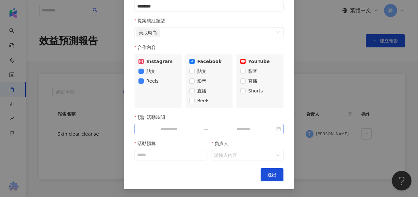
click at [173, 129] on input "預計活動時間" at bounding box center [169, 128] width 64 height 7
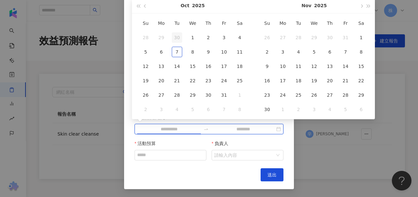
type input "**********"
click at [144, 7] on button "button" at bounding box center [145, 5] width 7 height 15
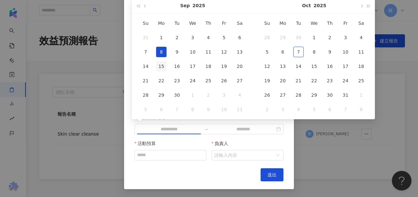
type input "**********"
click at [160, 64] on div "15" at bounding box center [161, 66] width 10 height 10
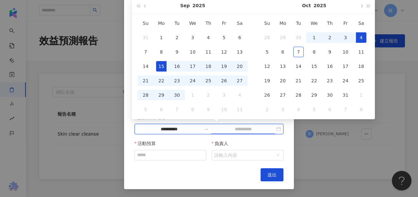
type input "**********"
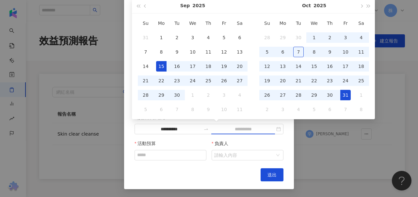
click at [345, 93] on div "31" at bounding box center [345, 95] width 10 height 10
type input "**********"
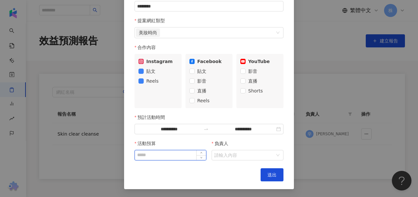
click at [167, 153] on input "活動預算" at bounding box center [170, 155] width 71 height 10
type input "*******"
click at [228, 156] on input "負責人" at bounding box center [244, 155] width 60 height 10
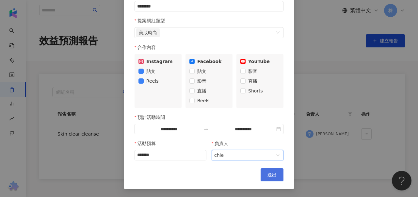
click at [269, 174] on span "送出" at bounding box center [272, 174] width 9 height 5
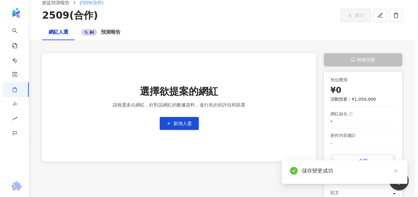
scroll to position [65, 0]
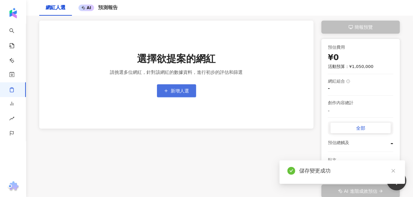
click at [177, 93] on span "新增人選" at bounding box center [180, 90] width 18 height 5
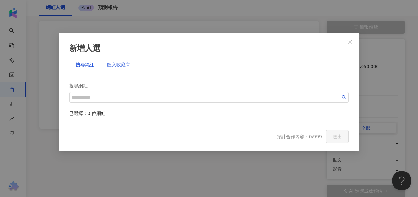
click at [125, 68] on div "匯入收藏庫" at bounding box center [119, 64] width 36 height 13
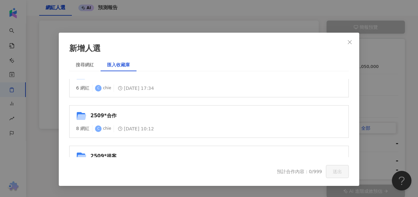
scroll to position [229, 0]
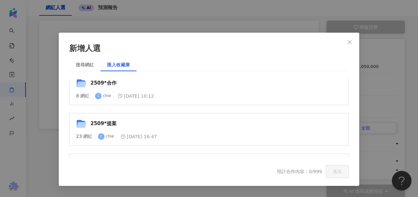
click at [120, 85] on div "2509*合作" at bounding box center [216, 83] width 252 height 10
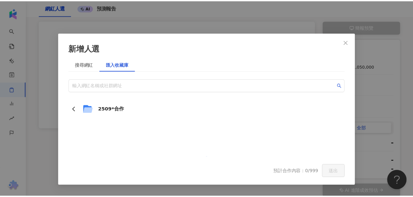
scroll to position [0, 0]
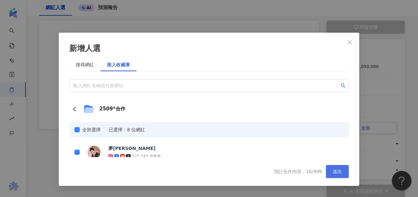
click at [336, 172] on span "送出" at bounding box center [337, 171] width 9 height 5
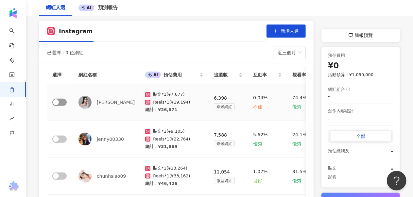
click at [64, 103] on span "button" at bounding box center [59, 102] width 14 height 7
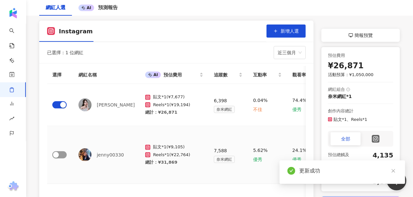
click at [61, 151] on span "button" at bounding box center [59, 154] width 14 height 7
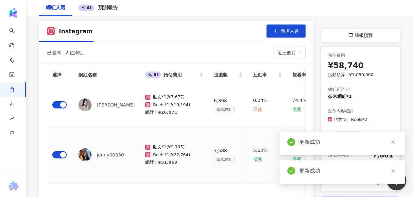
scroll to position [98, 0]
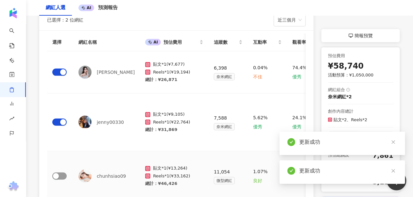
click at [59, 172] on span "button" at bounding box center [59, 175] width 14 height 7
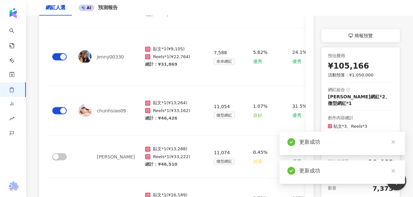
scroll to position [196, 0]
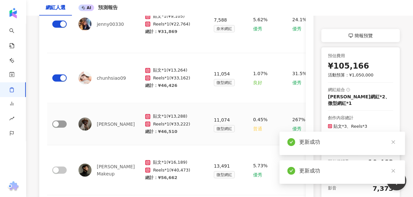
click at [63, 121] on span "button" at bounding box center [59, 124] width 14 height 7
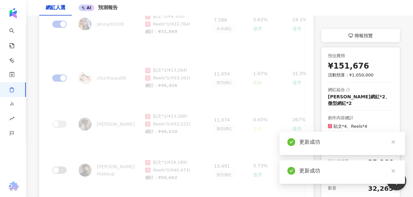
click at [61, 149] on div "選擇 網紅名稱 AI 預估費用 追蹤數 互動率 觀看率 漲粉率 AI 預估貼文觸及數 AI 預估影片觸及數 AI 近期商業合作內容 AI 摘要 合作意願 備註…" at bounding box center [176, 155] width 258 height 441
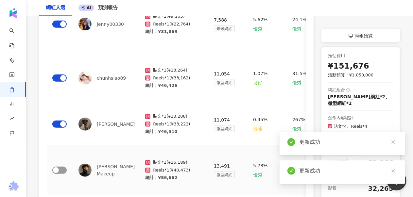
click at [63, 167] on span "button" at bounding box center [59, 170] width 14 height 7
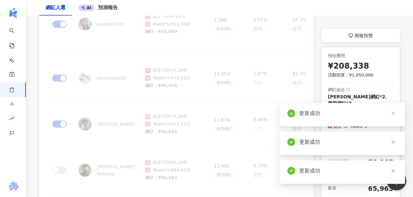
scroll to position [261, 0]
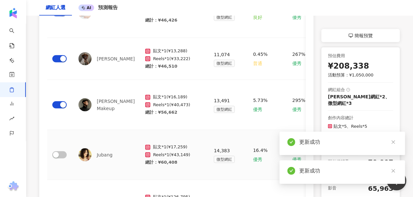
click at [68, 130] on td at bounding box center [60, 155] width 26 height 50
click at [63, 151] on span "button" at bounding box center [59, 154] width 14 height 7
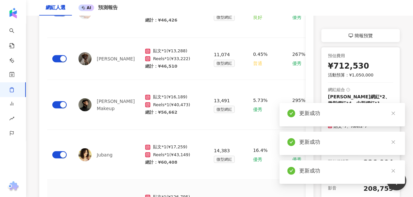
scroll to position [327, 0]
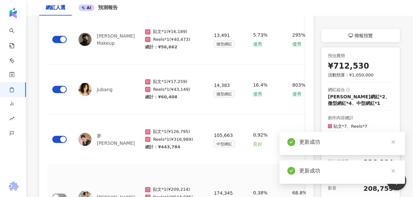
click at [58, 194] on div "button" at bounding box center [56, 197] width 6 height 6
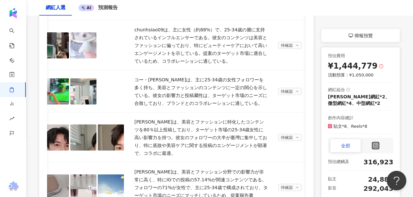
scroll to position [98, 0]
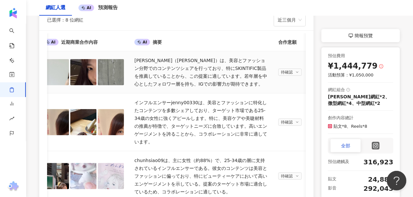
click at [287, 71] on span "待確認" at bounding box center [287, 72] width 12 height 7
click at [287, 85] on span "有意願" at bounding box center [286, 84] width 14 height 7
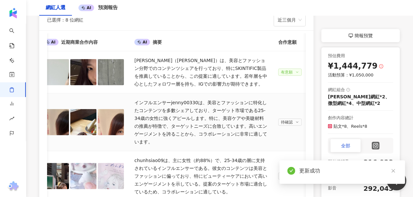
click at [283, 119] on span "待確認" at bounding box center [287, 122] width 12 height 7
click at [289, 133] on span "有意願" at bounding box center [286, 130] width 14 height 7
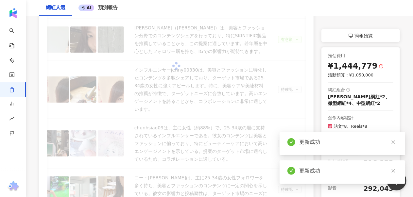
scroll to position [163, 0]
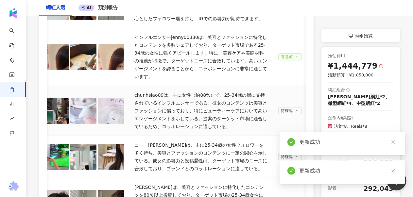
click at [281, 107] on span "待確認" at bounding box center [287, 110] width 12 height 7
click at [284, 108] on span "有意願" at bounding box center [286, 110] width 14 height 7
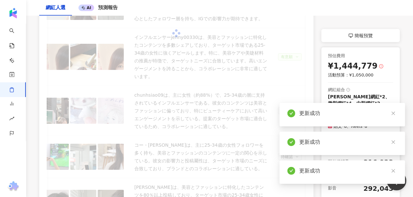
scroll to position [196, 0]
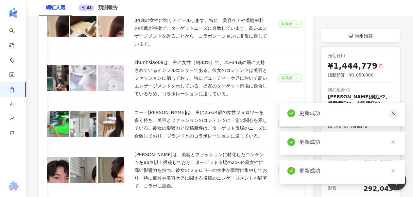
drag, startPoint x: 390, startPoint y: 112, endPoint x: 394, endPoint y: 112, distance: 3.9
click at [392, 112] on link at bounding box center [393, 113] width 8 height 8
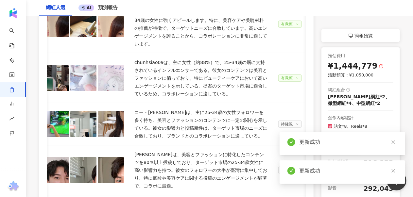
drag, startPoint x: 395, startPoint y: 143, endPoint x: 404, endPoint y: 164, distance: 22.7
click at [396, 144] on link at bounding box center [393, 142] width 8 height 8
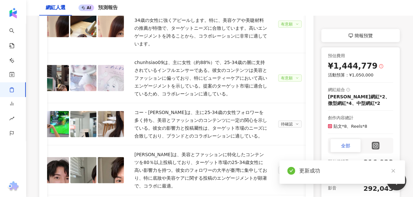
click at [397, 172] on div "更新成功" at bounding box center [341, 172] width 125 height 24
click at [291, 121] on div "待確認" at bounding box center [290, 124] width 18 height 7
click at [283, 118] on span "有意願" at bounding box center [286, 120] width 14 height 7
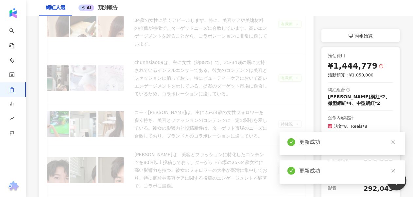
click at [395, 173] on link at bounding box center [393, 171] width 8 height 8
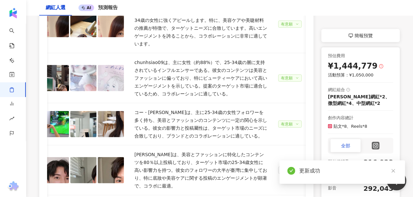
drag, startPoint x: 394, startPoint y: 171, endPoint x: 380, endPoint y: 173, distance: 14.6
click at [394, 172] on icon "close" at bounding box center [393, 171] width 5 height 5
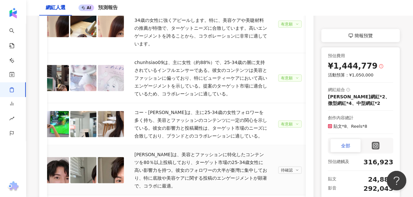
click at [285, 167] on span "待確認" at bounding box center [287, 170] width 12 height 7
drag, startPoint x: 284, startPoint y: 157, endPoint x: 287, endPoint y: 160, distance: 4.6
click at [284, 158] on li "有意願" at bounding box center [286, 162] width 22 height 13
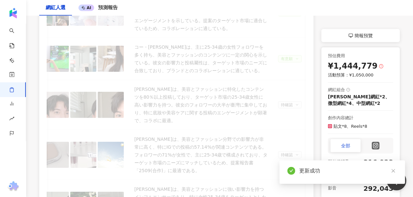
scroll to position [294, 0]
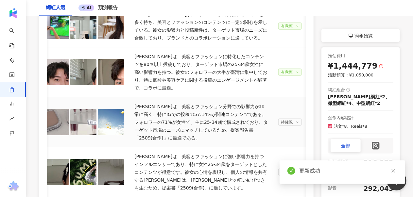
click at [281, 119] on span "待確認" at bounding box center [287, 122] width 12 height 7
click at [281, 106] on span "有意願" at bounding box center [286, 106] width 14 height 7
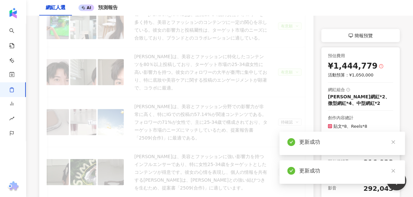
click at [284, 139] on div "更新成功" at bounding box center [341, 144] width 125 height 24
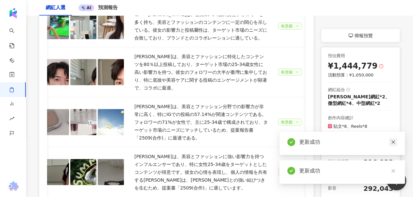
click at [391, 141] on icon "close" at bounding box center [393, 142] width 5 height 5
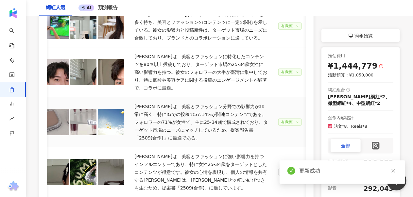
scroll to position [359, 0]
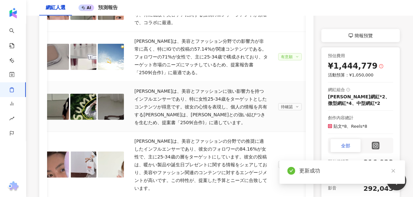
click at [279, 82] on td "待確認" at bounding box center [299, 107] width 52 height 50
click at [286, 104] on span "待確認" at bounding box center [287, 107] width 12 height 7
click at [281, 80] on span "有意願" at bounding box center [286, 83] width 14 height 7
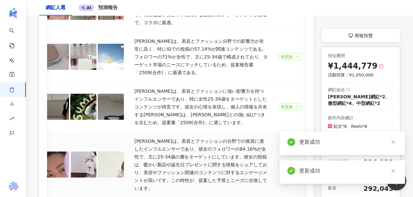
click at [284, 161] on span "待確認" at bounding box center [287, 164] width 12 height 7
click at [284, 127] on span "有意願" at bounding box center [286, 128] width 14 height 7
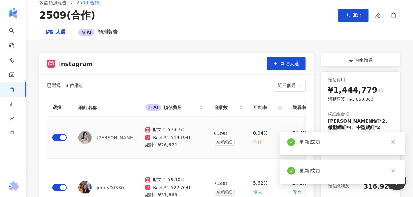
scroll to position [0, 0]
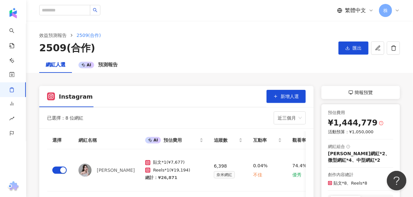
click at [155, 58] on div "網紅人選 AI 預測報告" at bounding box center [219, 65] width 386 height 16
click at [106, 63] on span "預測報告" at bounding box center [108, 65] width 20 height 6
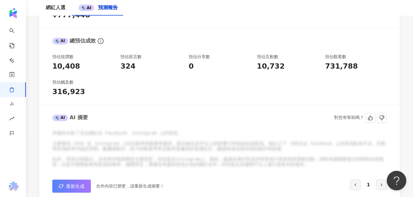
scroll to position [196, 0]
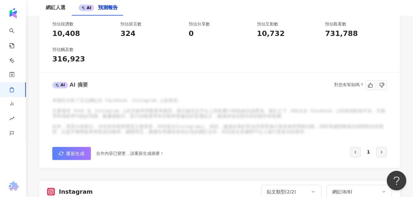
click at [64, 149] on button "重新生成" at bounding box center [71, 153] width 39 height 13
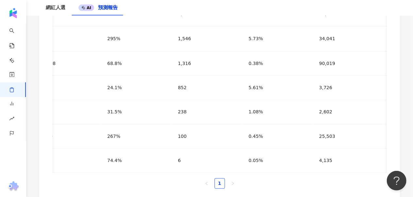
scroll to position [0, 457]
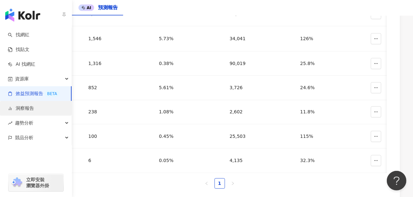
click at [23, 111] on link "洞察報告" at bounding box center [21, 108] width 26 height 7
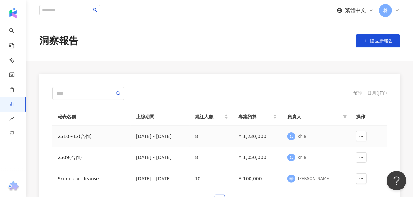
scroll to position [33, 0]
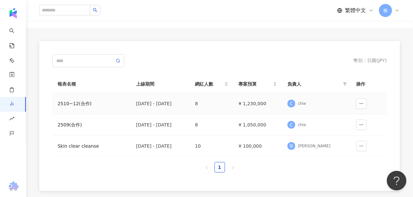
click at [230, 107] on td "8" at bounding box center [210, 103] width 43 height 21
click at [361, 105] on icon "button" at bounding box center [361, 103] width 5 height 5
click at [191, 65] on div "幣別 ： 日圓 ( JPY )" at bounding box center [219, 60] width 334 height 13
click at [67, 124] on div "2509(合作)" at bounding box center [91, 124] width 68 height 7
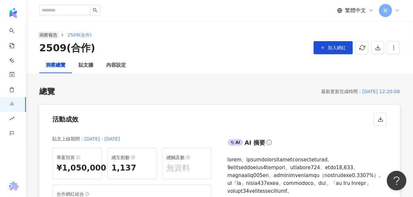
click at [47, 35] on link "洞察報告" at bounding box center [48, 34] width 21 height 7
